Goal: Information Seeking & Learning: Learn about a topic

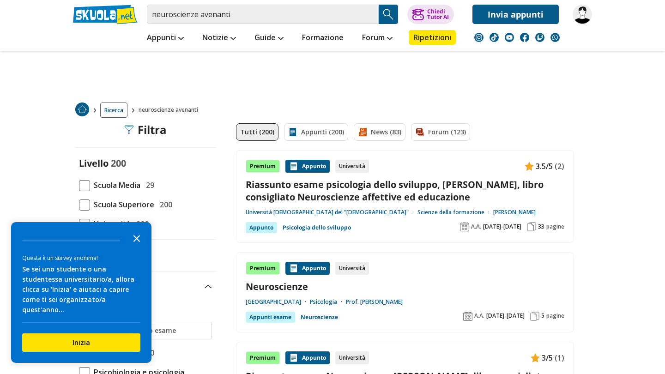
click at [137, 242] on polygon "Close the survey" at bounding box center [136, 238] width 7 height 7
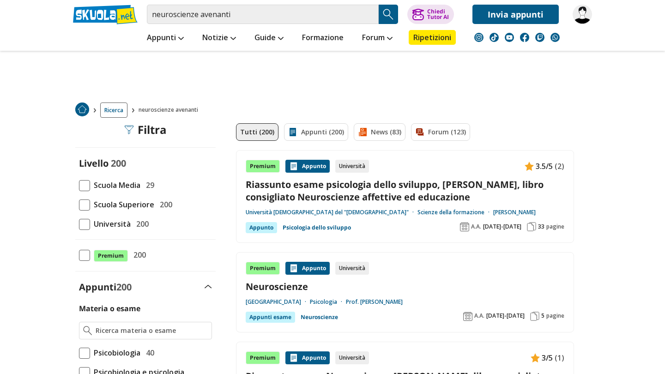
click at [88, 227] on span at bounding box center [84, 224] width 11 height 11
click at [79, 224] on input "Università 200" at bounding box center [79, 224] width 0 height 0
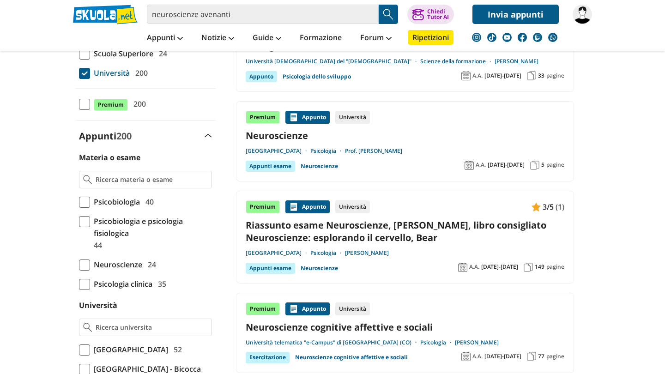
scroll to position [152, 0]
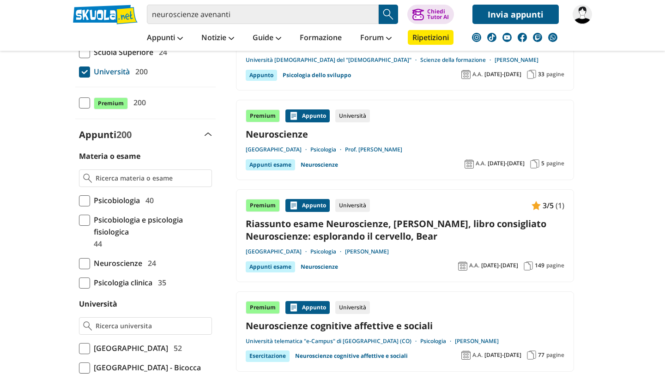
click at [94, 261] on span "Neuroscienze" at bounding box center [116, 263] width 52 height 12
click at [79, 263] on input "Neuroscienze 24" at bounding box center [79, 263] width 0 height 0
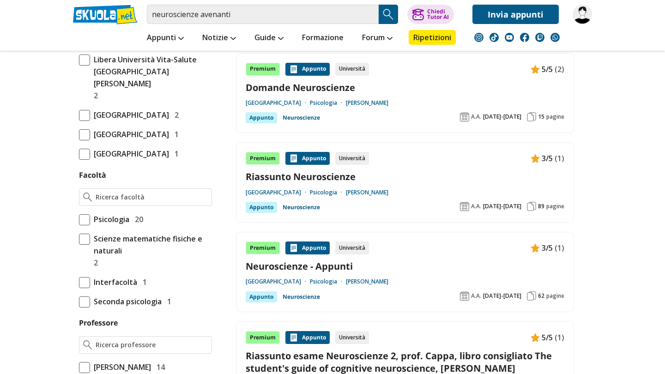
scroll to position [380, 0]
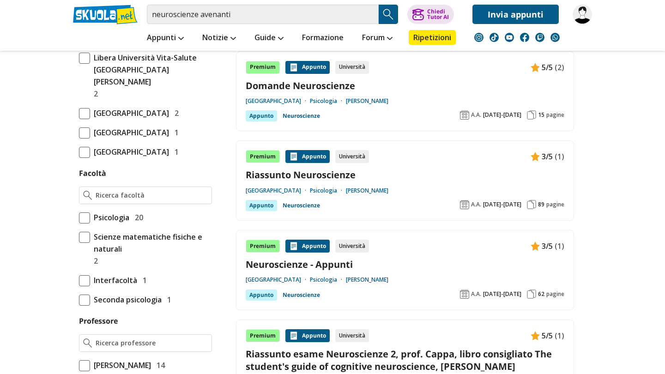
click at [124, 223] on span "Psicologia" at bounding box center [109, 217] width 39 height 12
click at [79, 217] on input "Psicologia 20" at bounding box center [79, 217] width 0 height 0
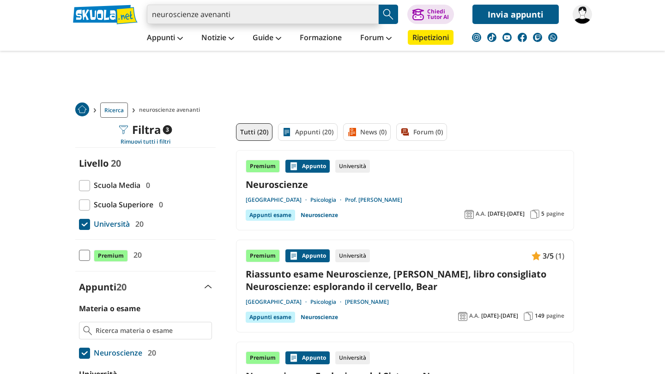
click at [243, 16] on input "neuroscienze avenanti" at bounding box center [263, 14] width 232 height 19
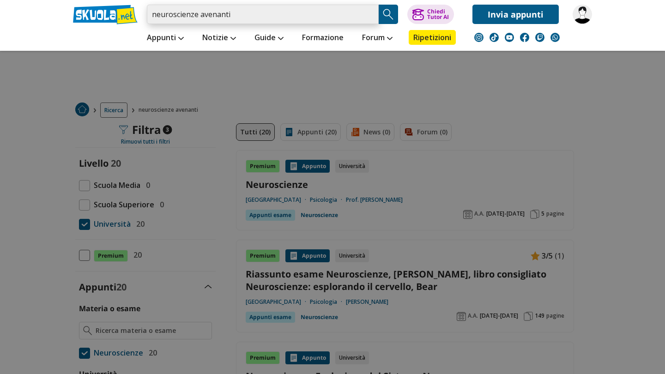
click at [224, 18] on input "neuroscienze avenanti" at bounding box center [263, 14] width 232 height 19
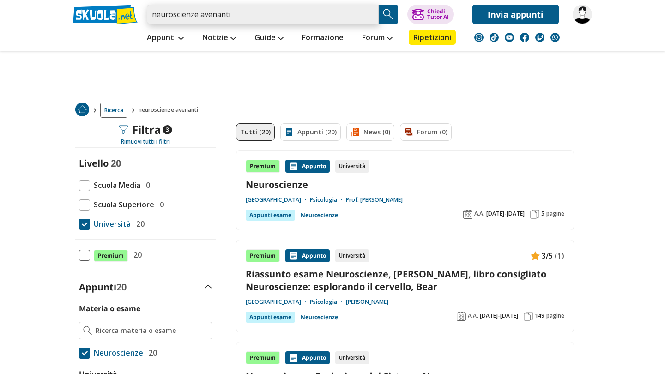
click at [224, 18] on input "neuroscienze avenanti" at bounding box center [263, 14] width 232 height 19
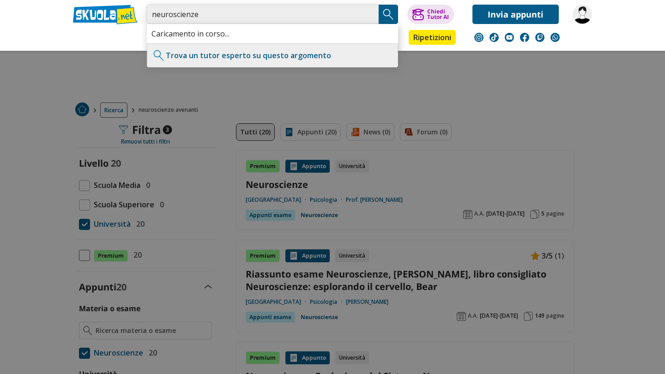
type input "neuroscienze"
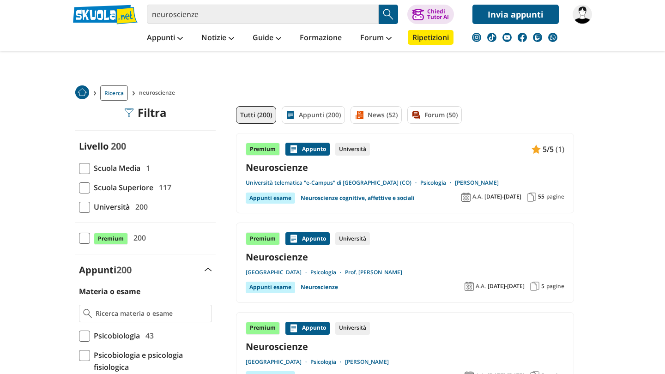
scroll to position [18, 0]
click at [90, 210] on span "Università" at bounding box center [110, 206] width 40 height 12
click at [79, 206] on input "Università 200" at bounding box center [79, 206] width 0 height 0
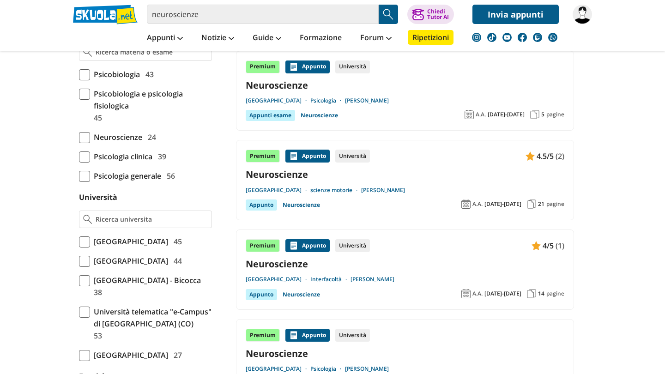
scroll to position [282, 0]
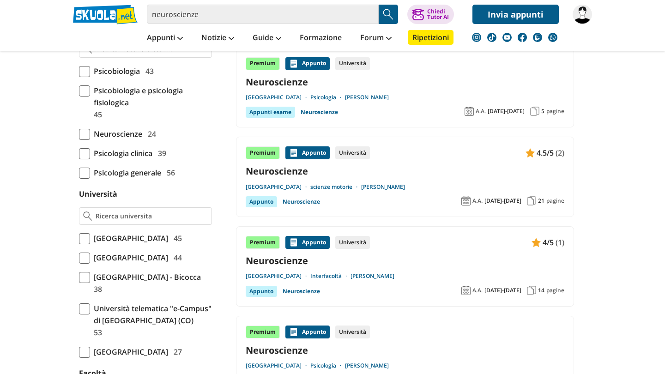
click at [86, 136] on span at bounding box center [84, 134] width 11 height 11
click at [79, 134] on input "Neuroscienze 24" at bounding box center [79, 134] width 0 height 0
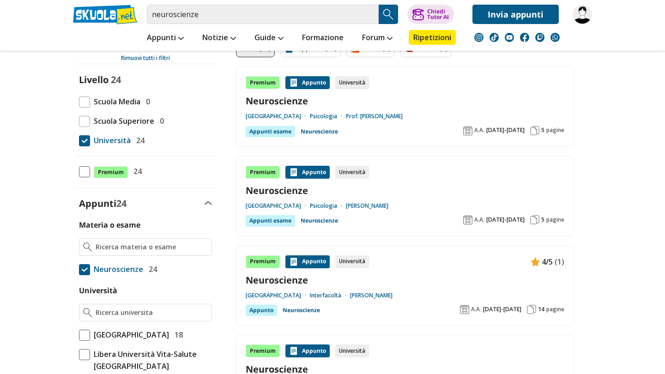
scroll to position [82, 0]
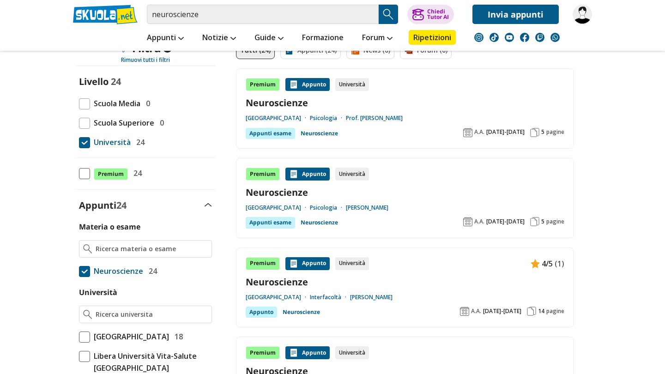
click at [89, 141] on span at bounding box center [84, 142] width 11 height 11
click at [79, 142] on input "Università 24" at bounding box center [79, 142] width 0 height 0
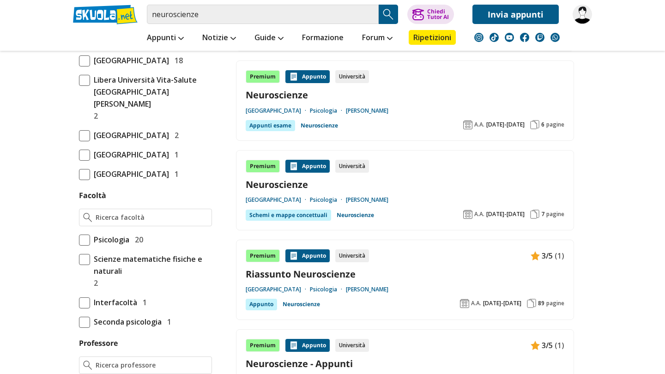
scroll to position [358, 0]
click at [87, 245] on span at bounding box center [84, 239] width 11 height 11
click at [79, 239] on input "Psicologia 20" at bounding box center [79, 239] width 0 height 0
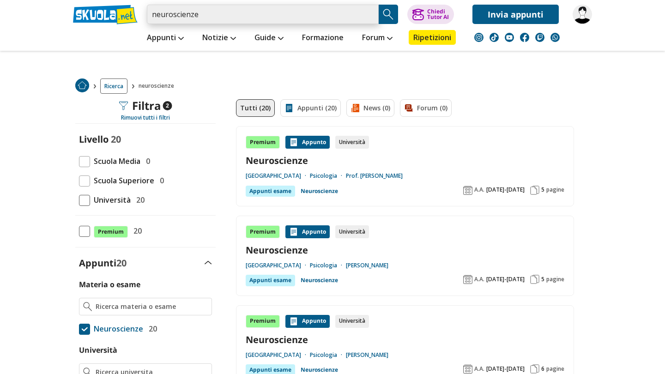
click at [350, 15] on input "neuroscienze" at bounding box center [263, 14] width 232 height 19
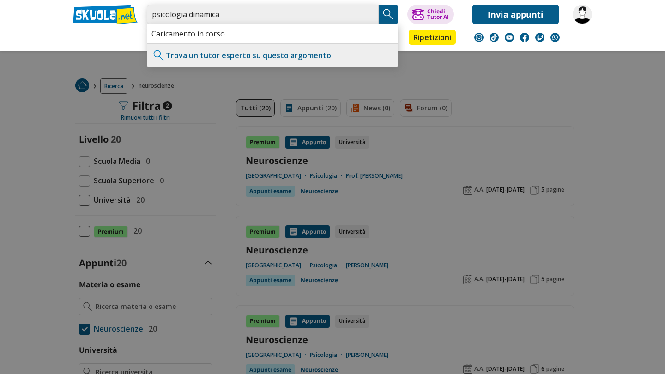
type input "psicologia dinamica"
click at [380, 8] on button "Search Button" at bounding box center [388, 14] width 19 height 19
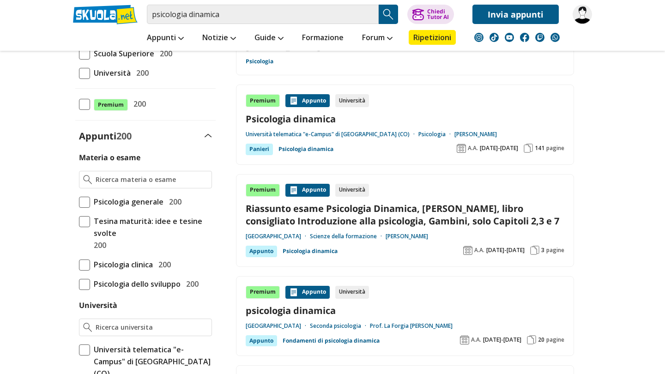
scroll to position [141, 0]
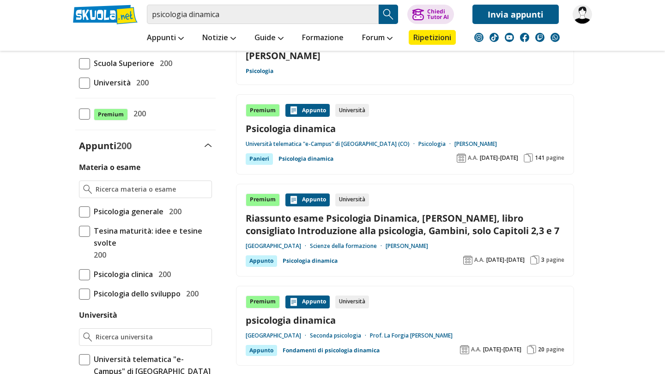
click at [87, 79] on span at bounding box center [84, 83] width 11 height 11
click at [79, 83] on input "Università 200" at bounding box center [79, 83] width 0 height 0
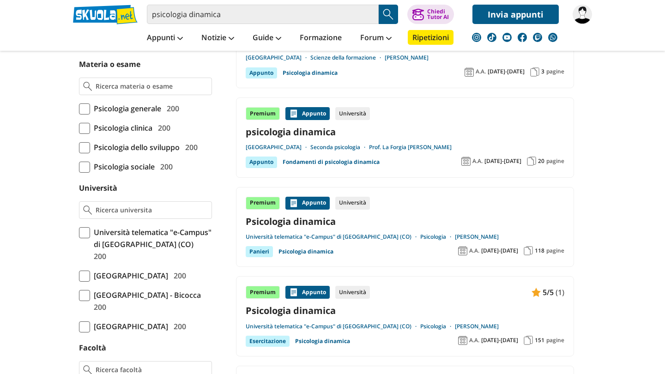
scroll to position [247, 0]
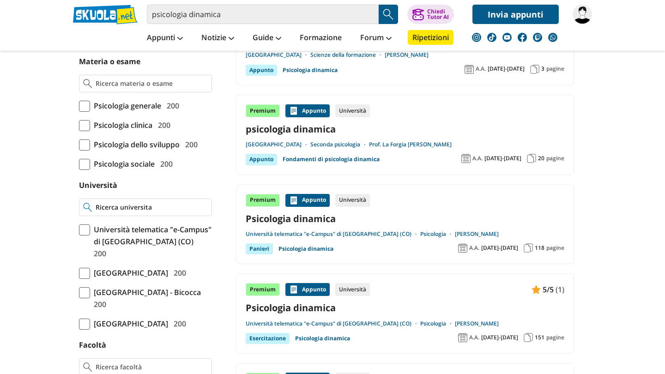
click at [115, 206] on input "Università" at bounding box center [152, 207] width 112 height 9
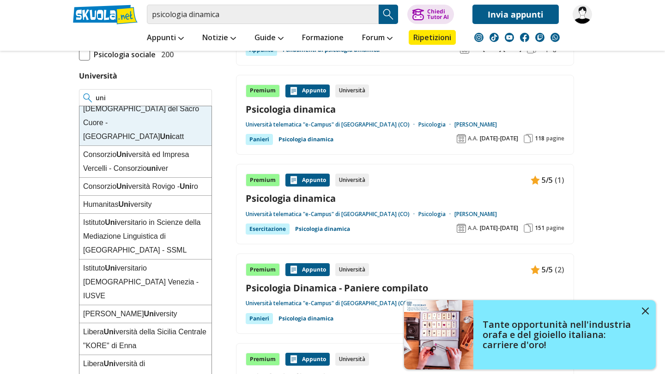
scroll to position [6, 0]
type input "uni"
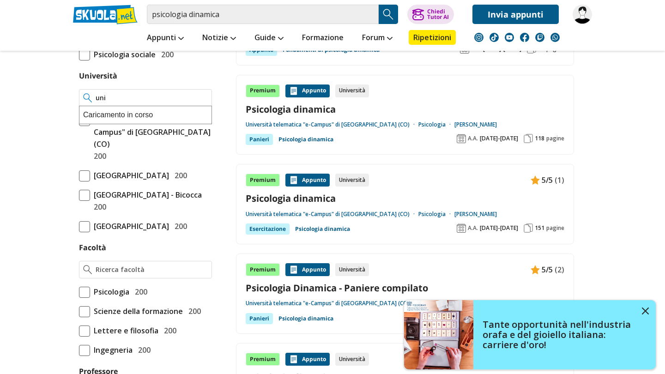
click at [205, 100] on input "uni" at bounding box center [152, 97] width 112 height 9
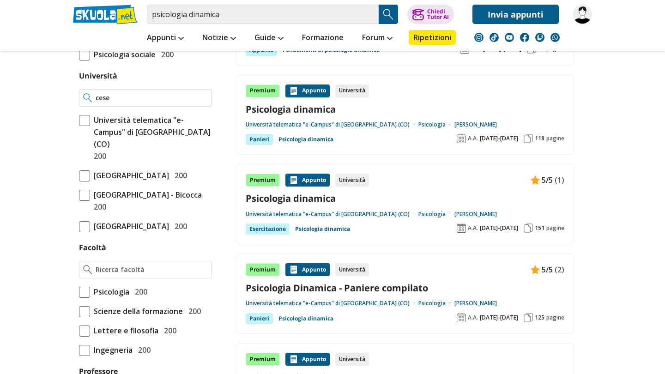
type input "ces"
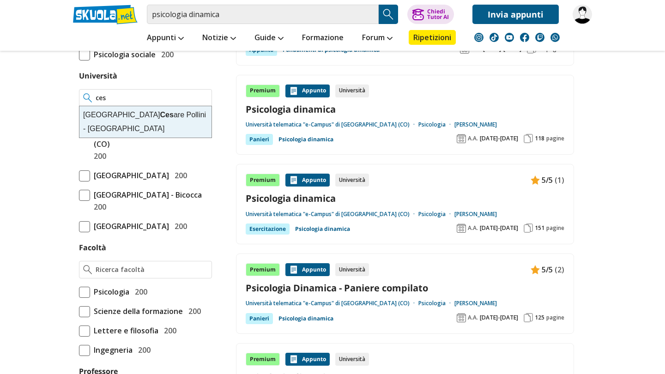
click at [207, 97] on input "ces" at bounding box center [152, 97] width 112 height 9
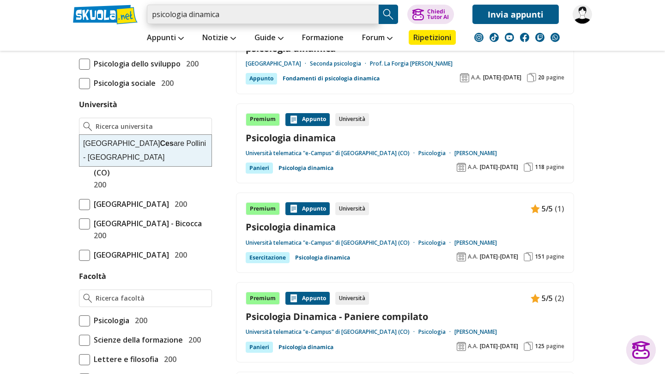
click at [232, 16] on input "psicologia dinamica" at bounding box center [263, 14] width 232 height 19
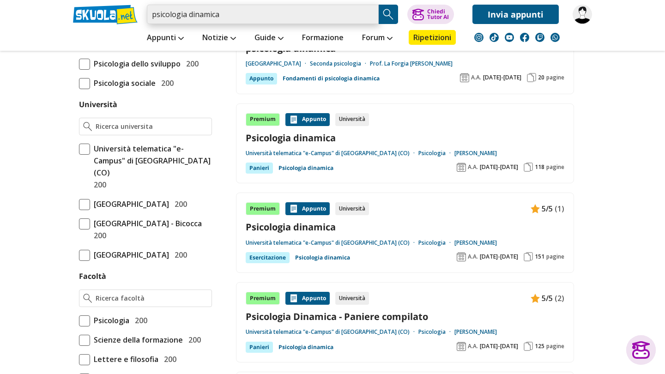
click at [215, 17] on input "psicologia dinamica" at bounding box center [263, 14] width 232 height 19
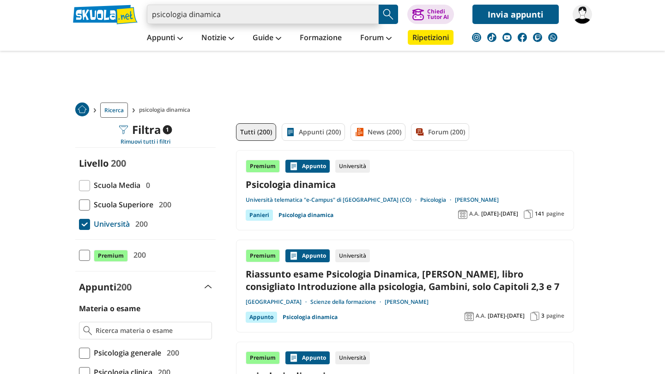
click at [224, 10] on input "psicologia dinamica" at bounding box center [263, 14] width 232 height 19
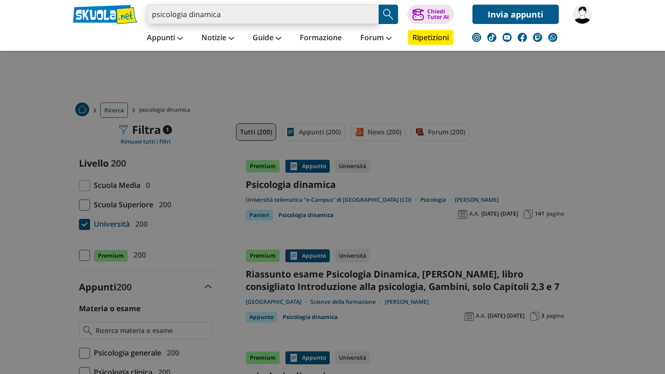
click at [211, 15] on input "psicologia dinamica" at bounding box center [263, 14] width 232 height 19
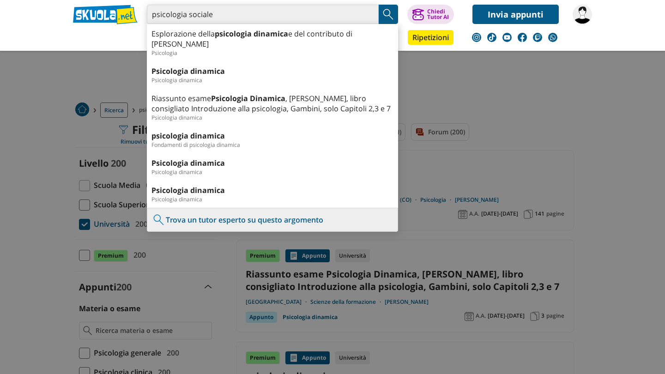
type input "psicologia sociale"
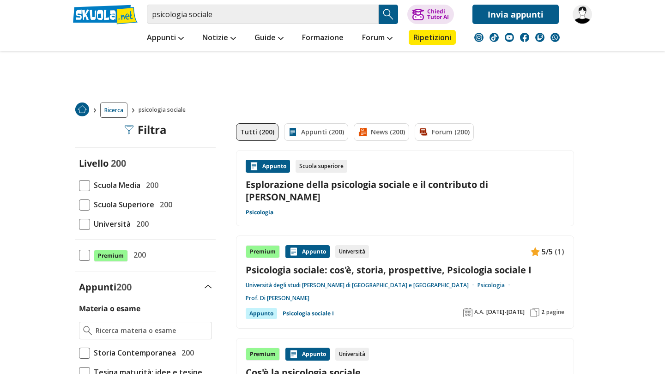
click at [89, 224] on span at bounding box center [84, 224] width 11 height 11
click at [79, 224] on input "Università 200" at bounding box center [79, 224] width 0 height 0
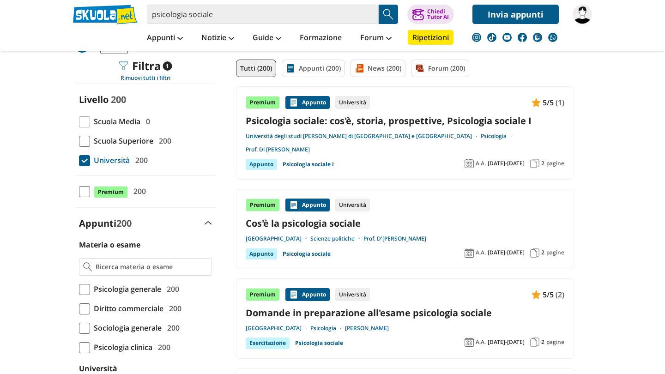
scroll to position [65, 0]
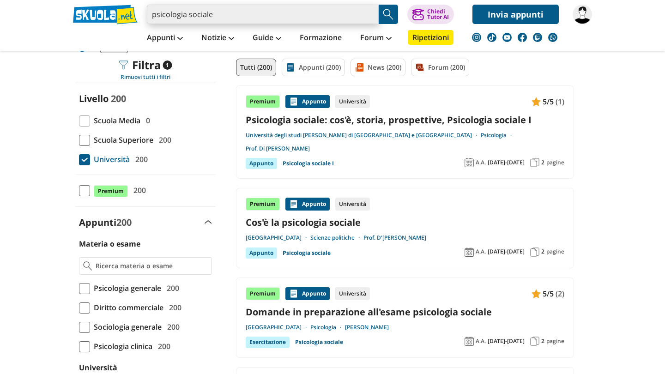
click at [241, 6] on input "psicologia sociale" at bounding box center [263, 14] width 232 height 19
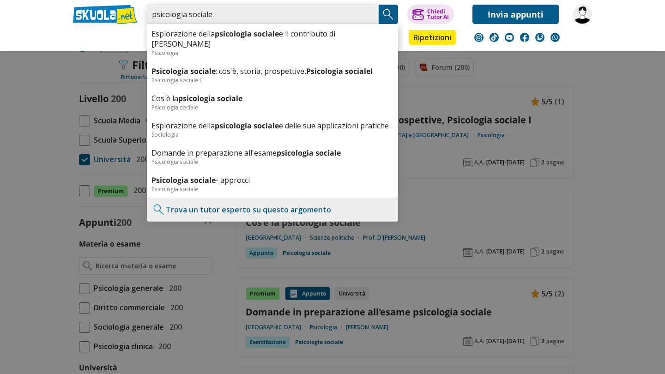
click at [240, 11] on input "psicologia sociale" at bounding box center [263, 14] width 232 height 19
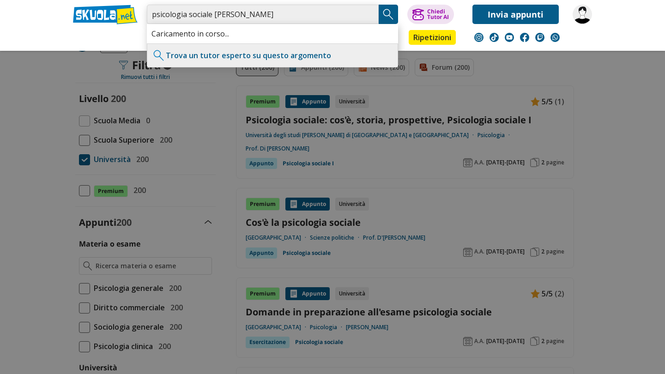
type input "psicologia sociale [PERSON_NAME]"
click at [398, 14] on button "Search Button" at bounding box center [388, 14] width 19 height 19
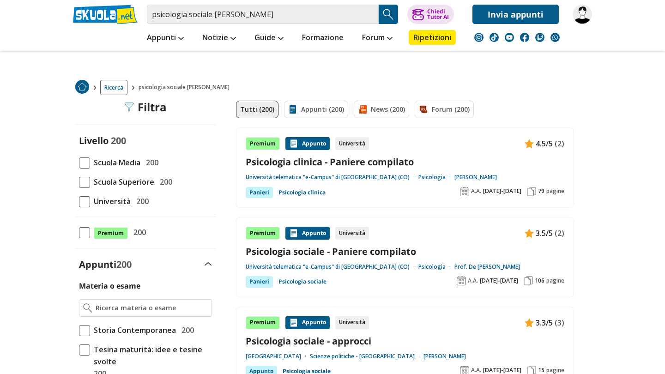
scroll to position [22, 0]
